Goal: Task Accomplishment & Management: Manage account settings

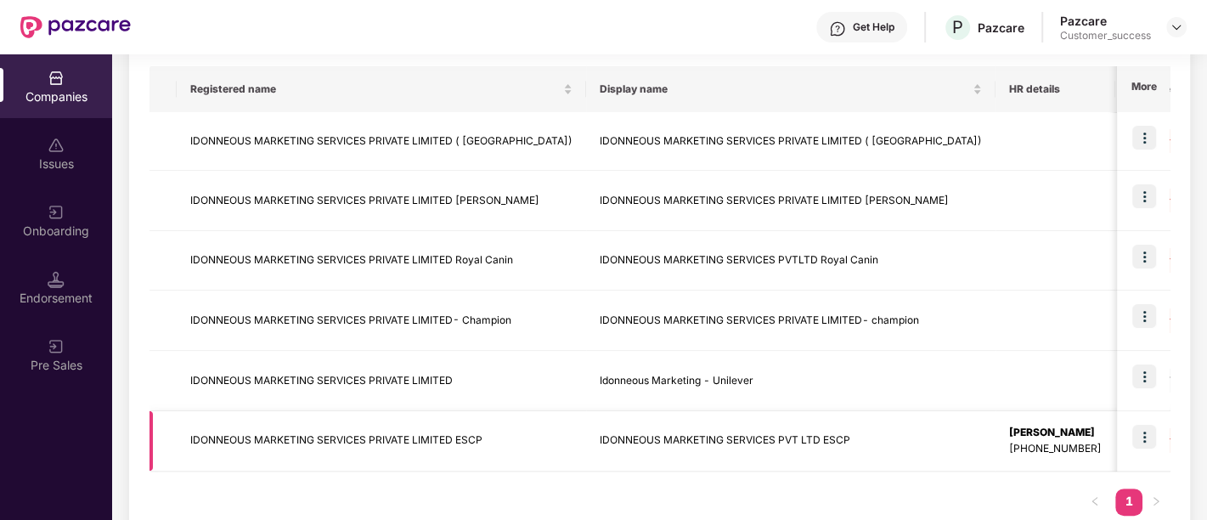
scroll to position [310, 0]
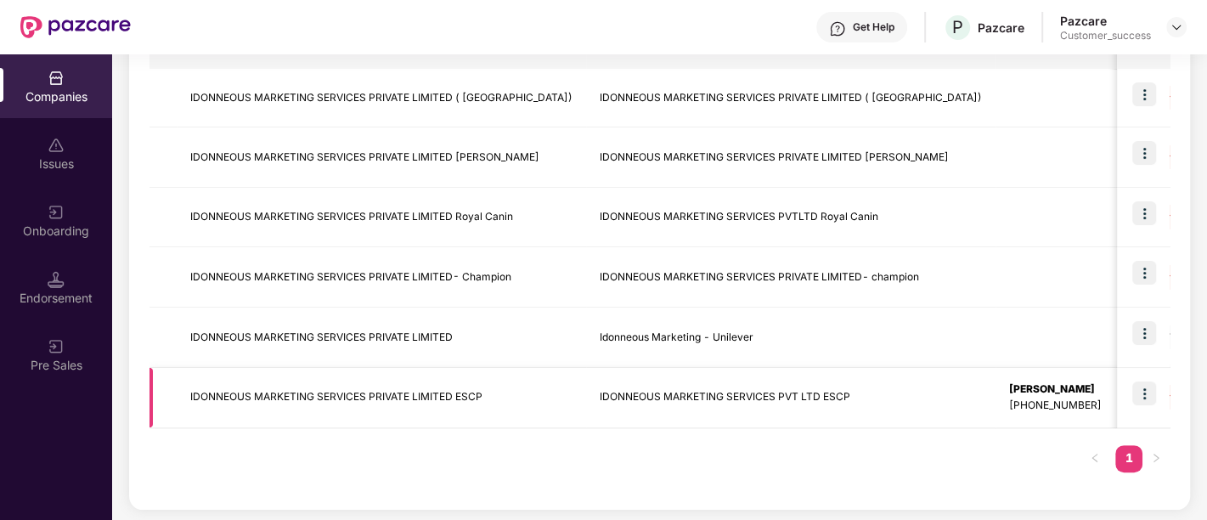
click at [479, 389] on td "IDONNEOUS MARKETING SERVICES PRIVATE LIMITED ESCP" at bounding box center [381, 398] width 409 height 60
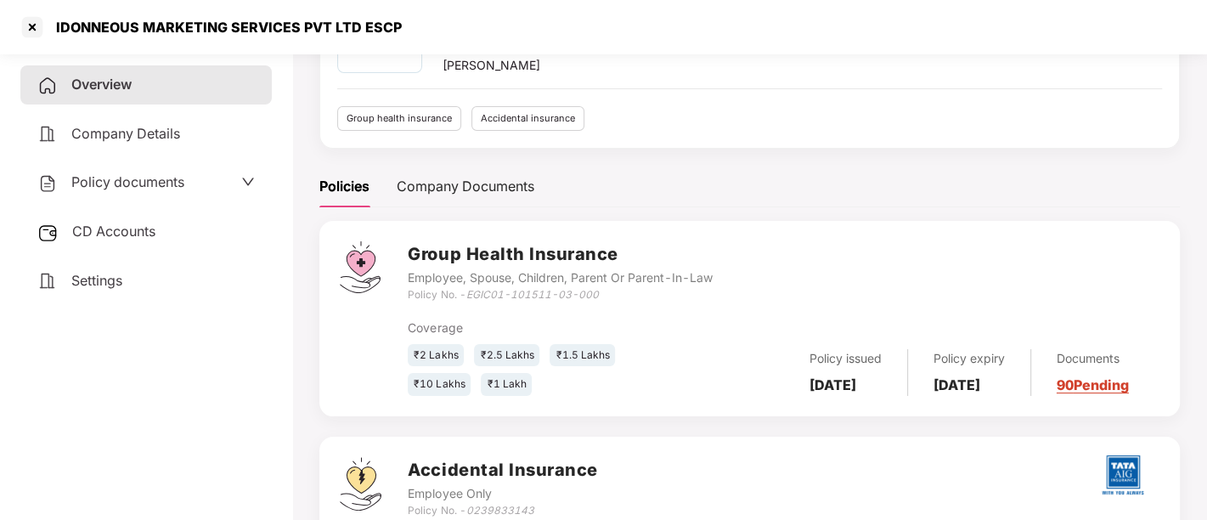
scroll to position [161, 0]
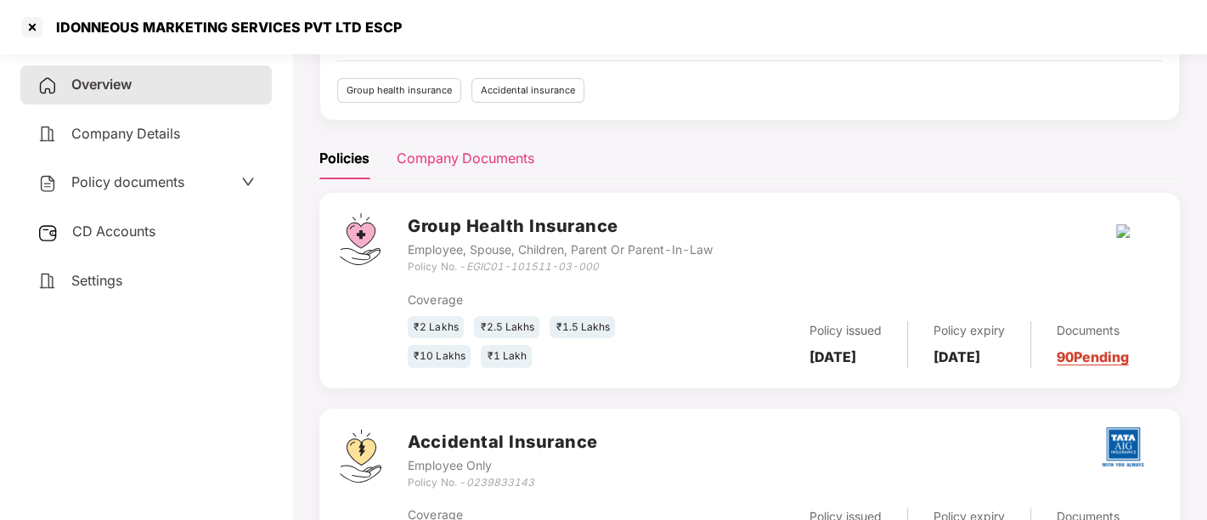
click at [467, 154] on div "Company Documents" at bounding box center [466, 158] width 138 height 21
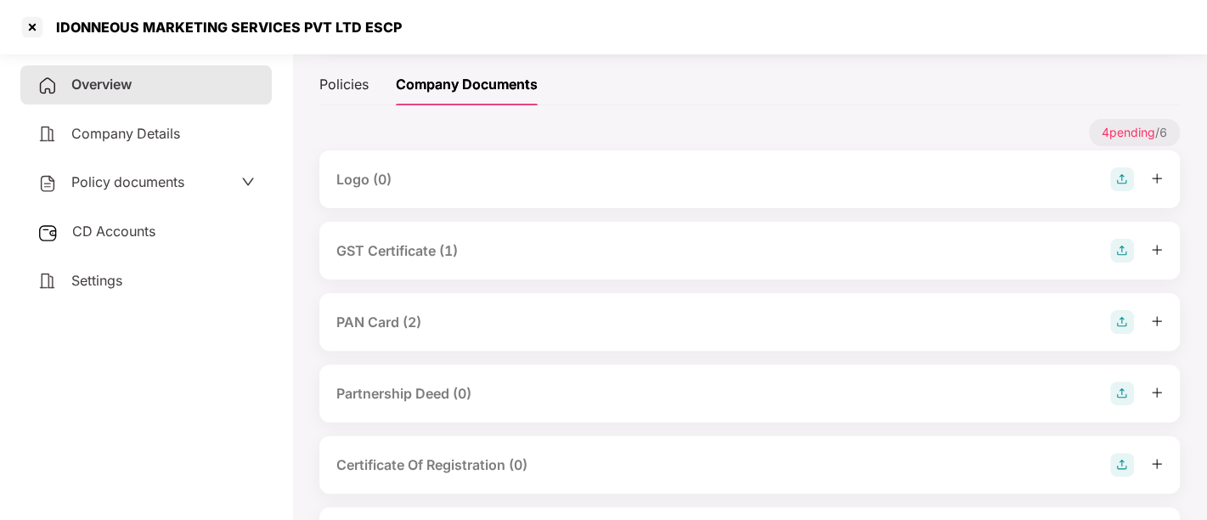
scroll to position [238, 0]
click at [573, 321] on div "PAN Card (2)" at bounding box center [749, 320] width 827 height 24
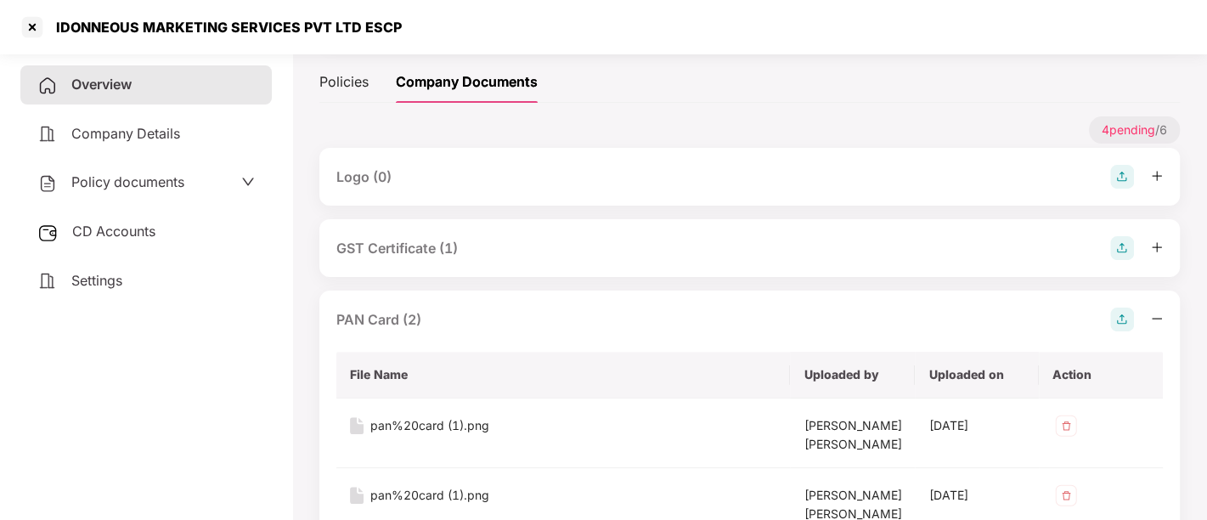
scroll to position [359, 0]
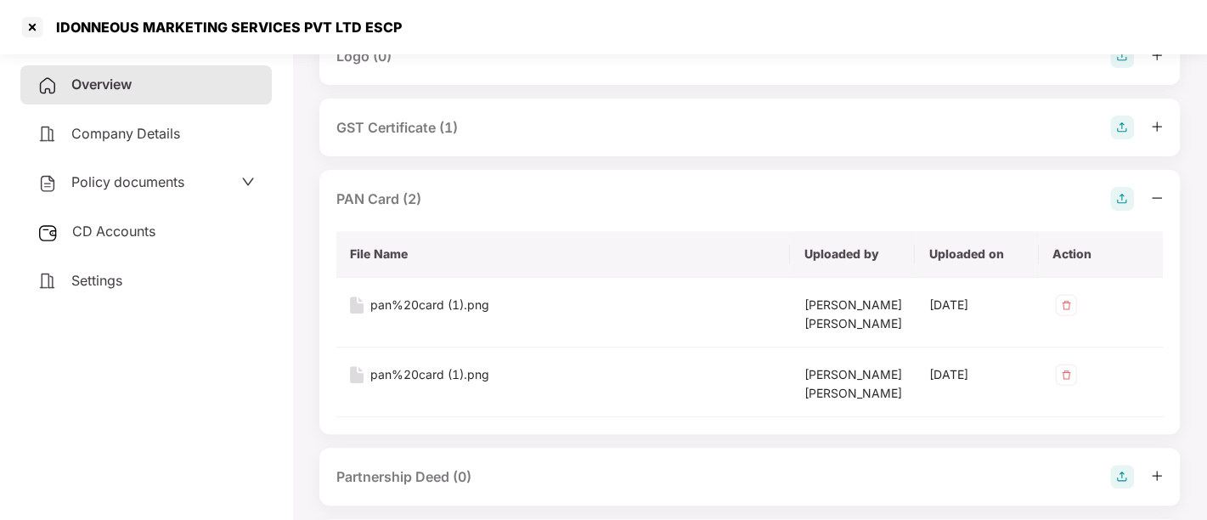
click at [382, 119] on div "GST Certificate (1)" at bounding box center [396, 127] width 121 height 21
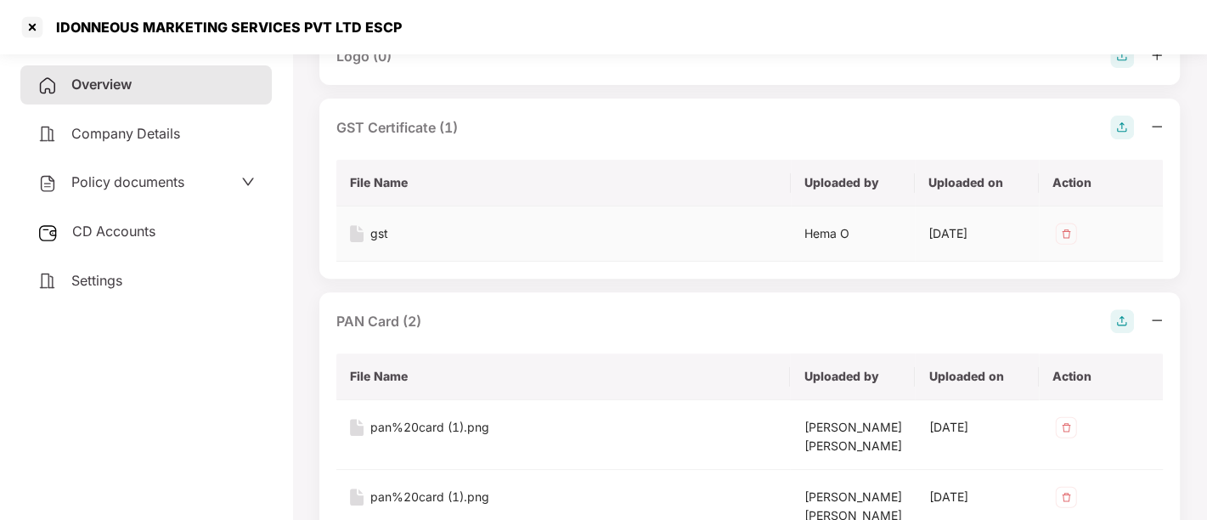
click at [372, 224] on div "gst" at bounding box center [379, 233] width 18 height 19
click at [548, 251] on td "gst" at bounding box center [563, 233] width 455 height 55
click at [395, 420] on div "pan%20card (1).png" at bounding box center [429, 427] width 119 height 19
click at [412, 506] on div "pan%20card (1).png" at bounding box center [429, 497] width 119 height 19
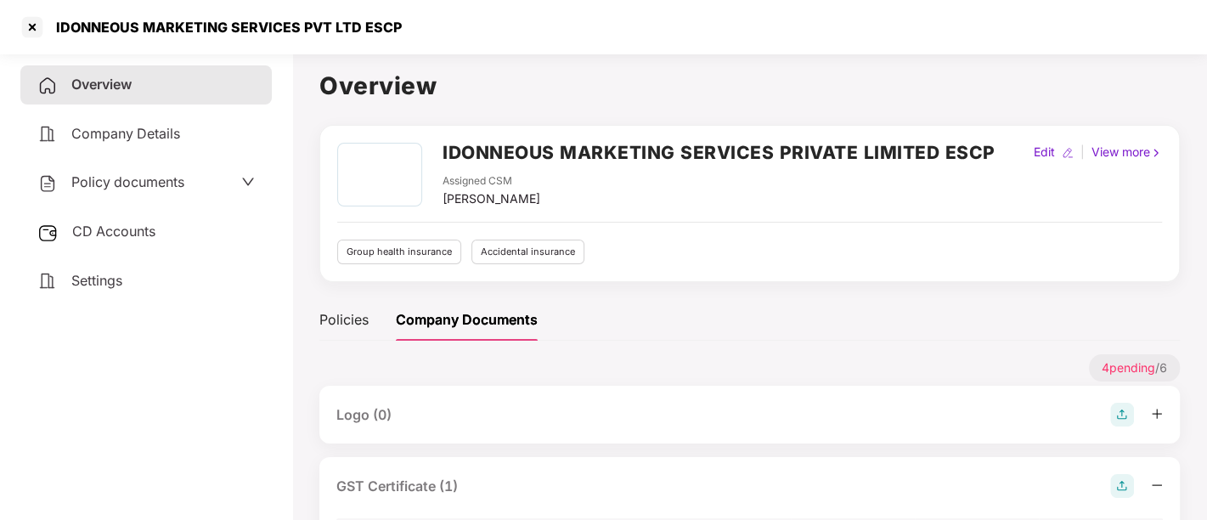
click at [479, 155] on h2 "IDONNEOUS MARKETING SERVICES PRIVATE LIMITED ESCP" at bounding box center [719, 152] width 553 height 28
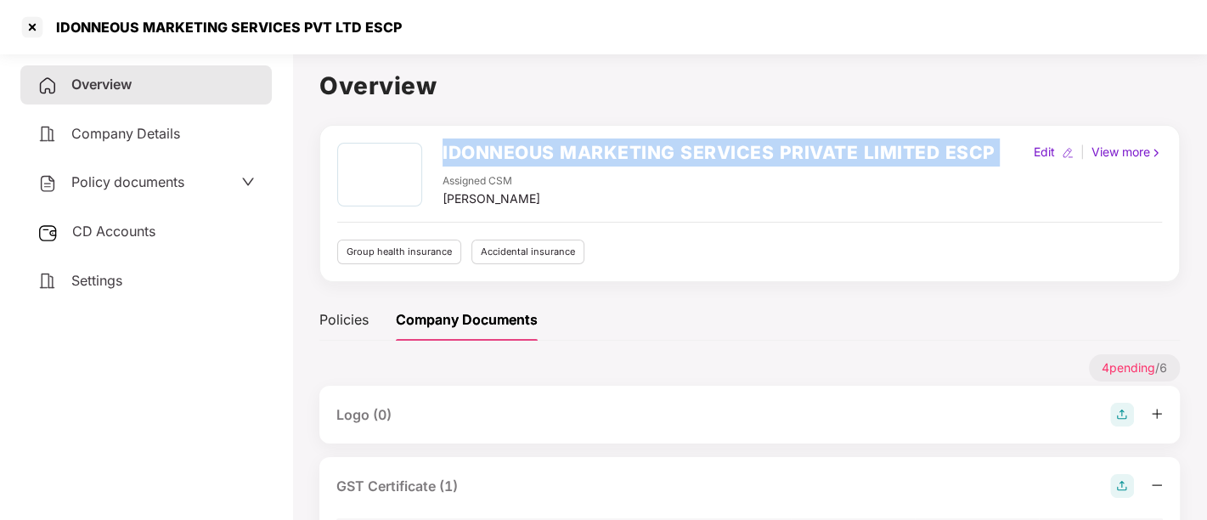
click at [479, 155] on h2 "IDONNEOUS MARKETING SERVICES PRIVATE LIMITED ESCP" at bounding box center [719, 152] width 553 height 28
copy h2 "IDONNEOUS MARKETING SERVICES PRIVATE LIMITED ESCP"
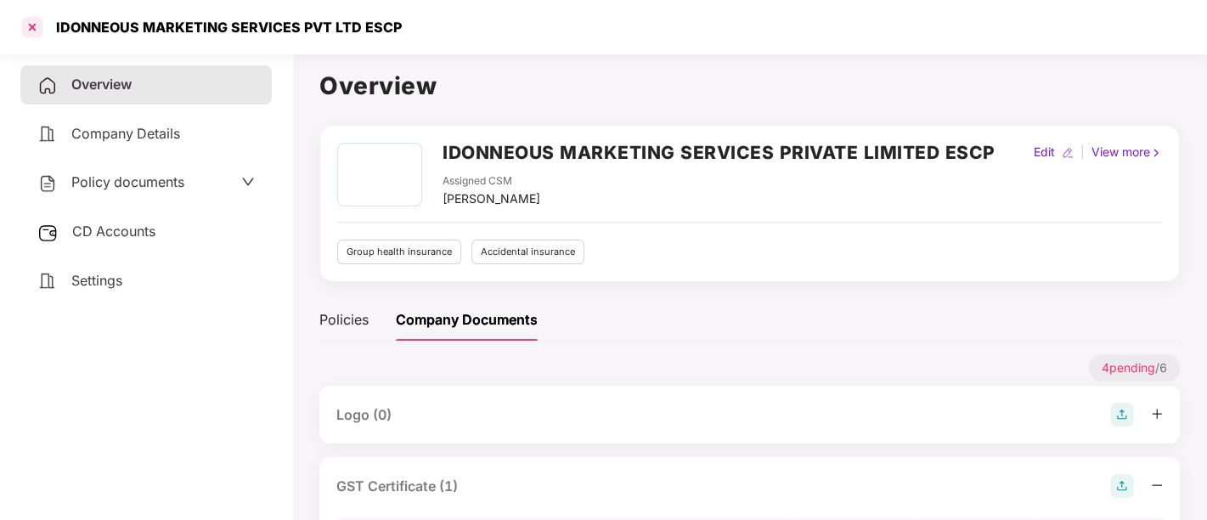
click at [27, 20] on div at bounding box center [32, 27] width 27 height 27
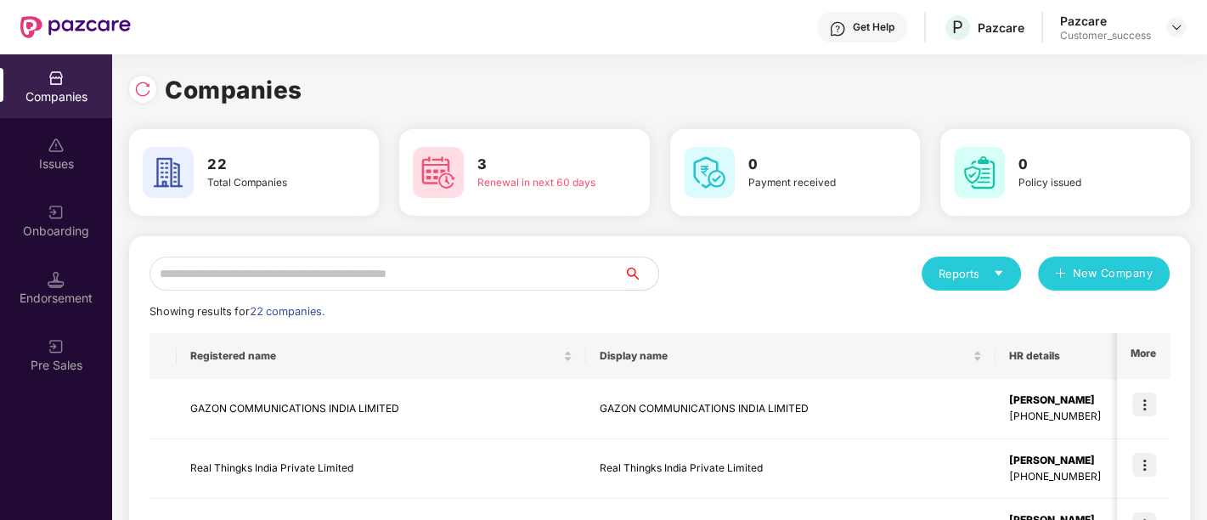
click at [310, 267] on input "text" at bounding box center [387, 274] width 475 height 34
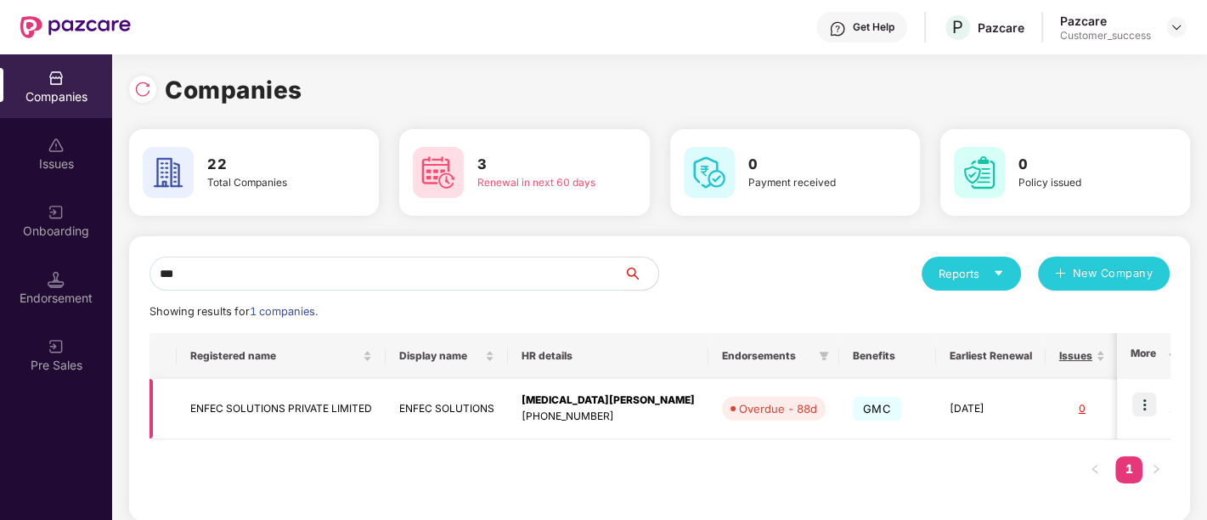
type input "***"
click at [1147, 403] on img at bounding box center [1144, 404] width 24 height 24
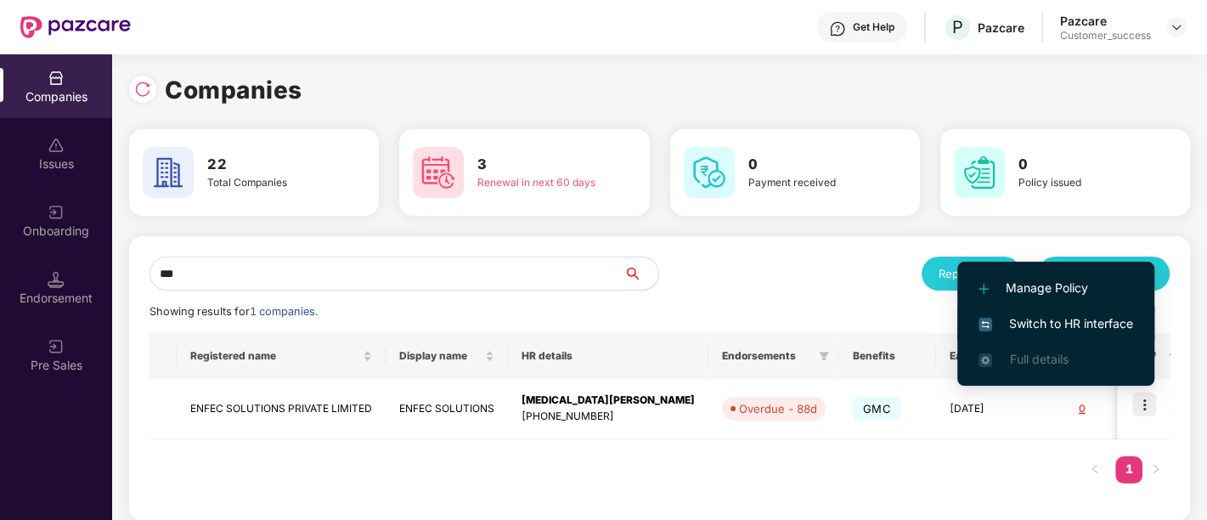
click at [1034, 314] on span "Switch to HR interface" at bounding box center [1056, 323] width 155 height 19
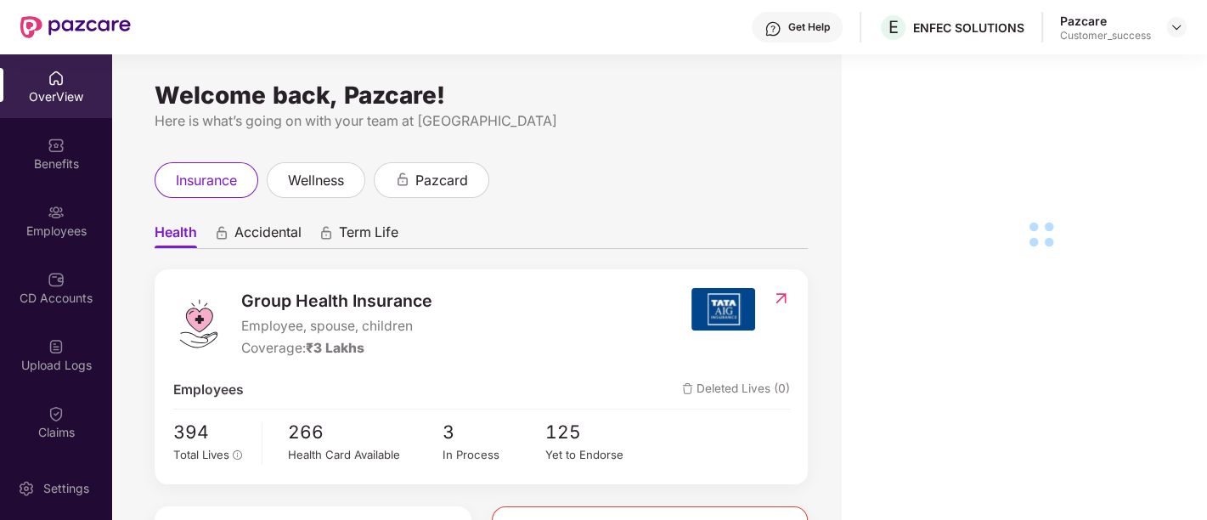
click at [40, 219] on div "Employees" at bounding box center [56, 221] width 112 height 64
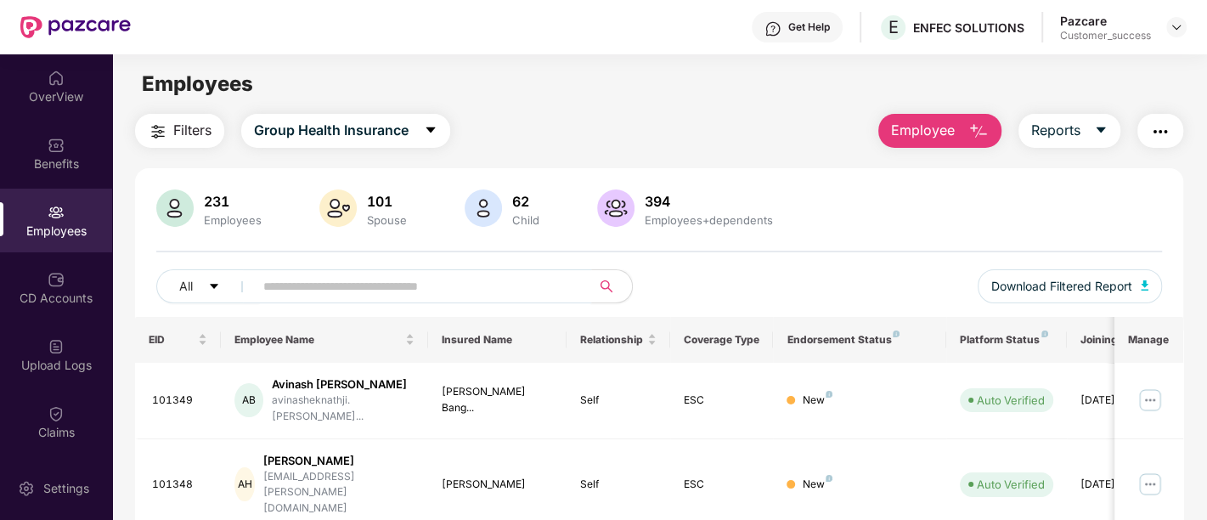
click at [310, 288] on input "text" at bounding box center [415, 286] width 305 height 25
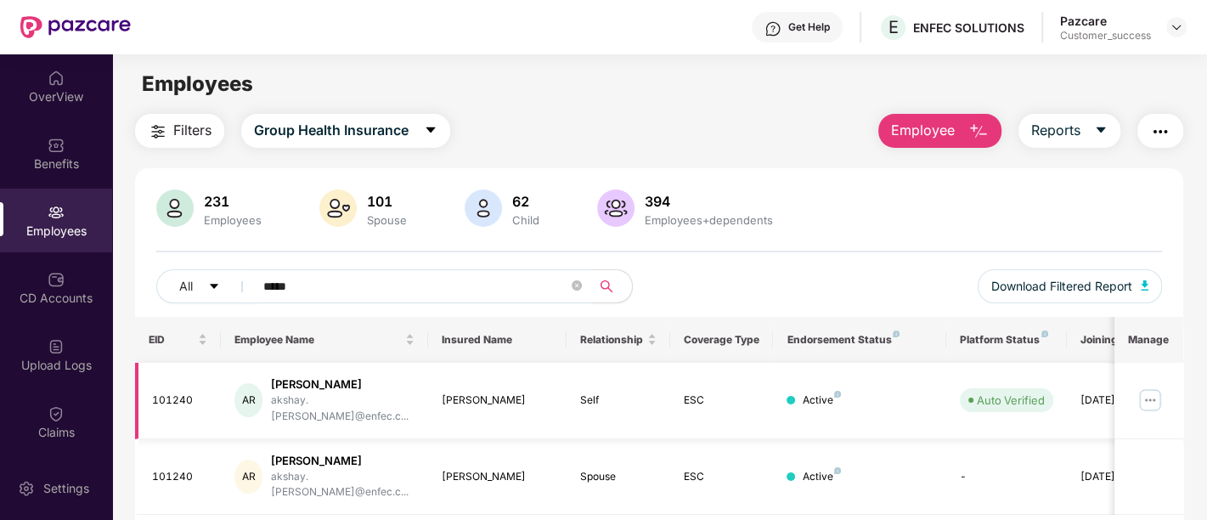
type input "*****"
click at [1150, 387] on img at bounding box center [1150, 400] width 27 height 27
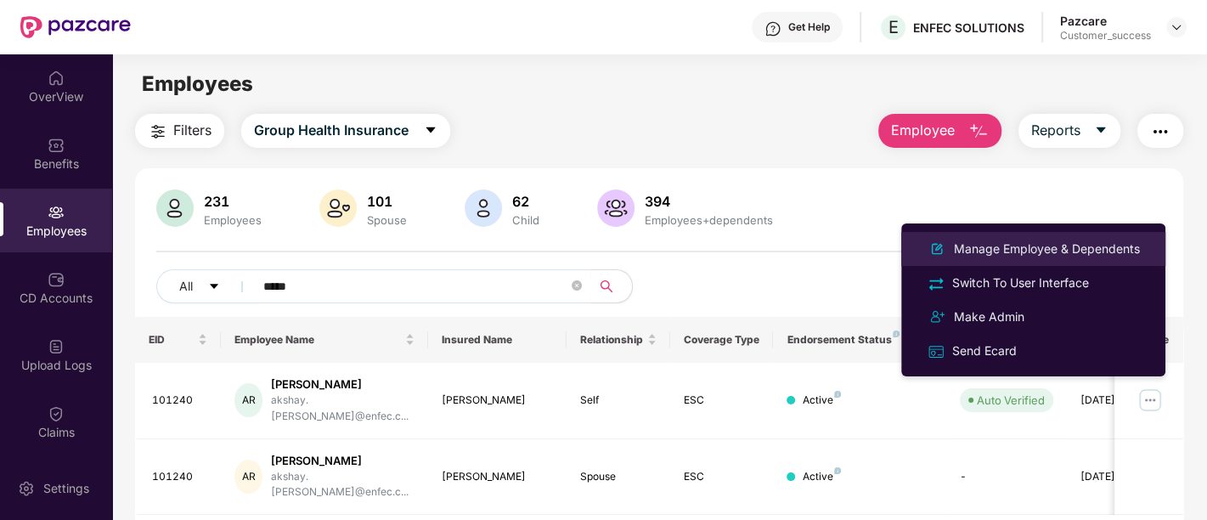
click at [1002, 246] on div "Manage Employee & Dependents" at bounding box center [1047, 249] width 193 height 19
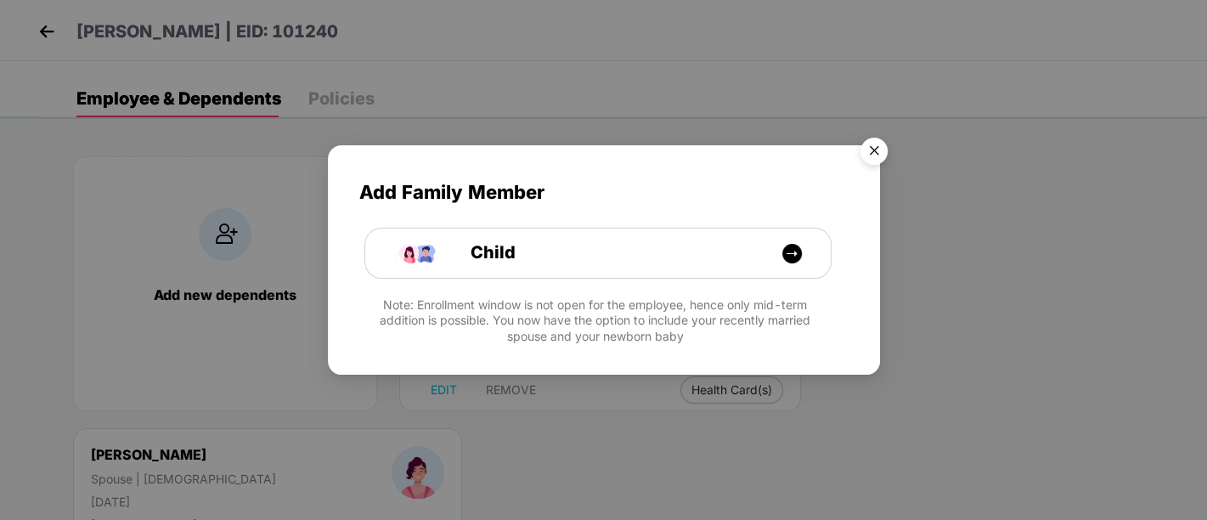
click at [876, 138] on img "Close" at bounding box center [874, 154] width 48 height 48
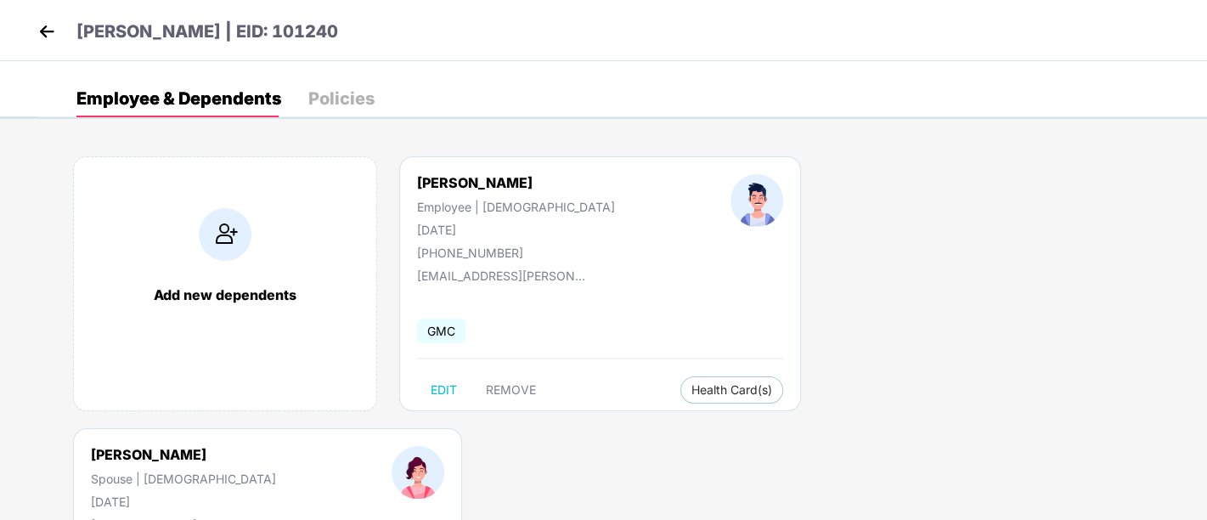
click at [51, 30] on img at bounding box center [46, 31] width 25 height 25
